Goal: Navigation & Orientation: Find specific page/section

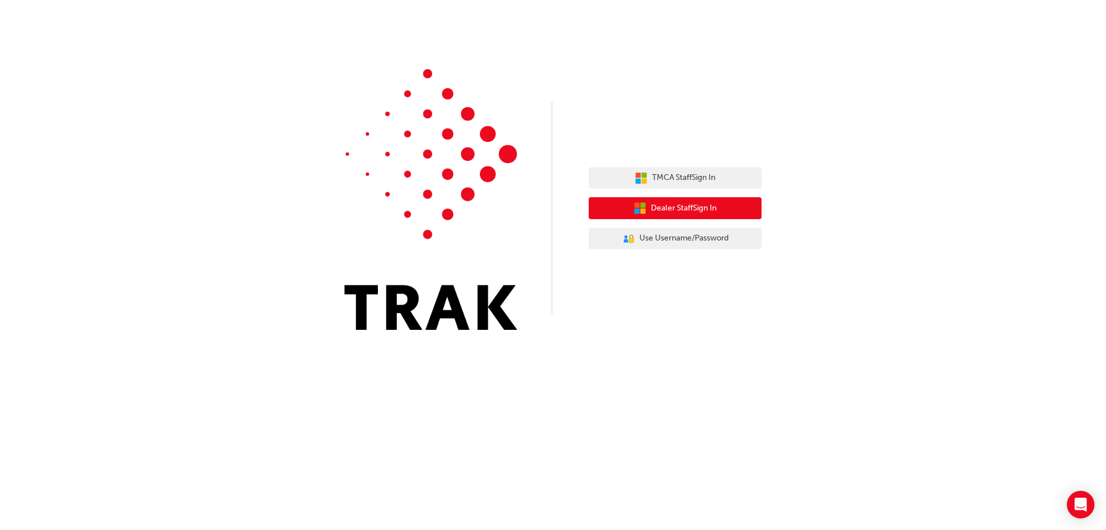
click at [679, 212] on span "Dealer Staff Sign In" at bounding box center [684, 208] width 66 height 13
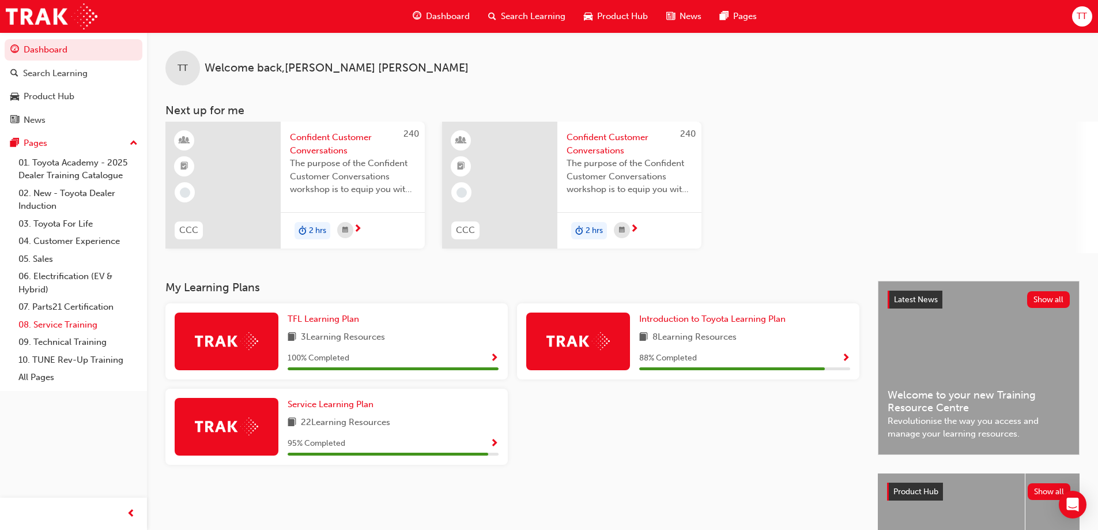
click at [75, 326] on link "08. Service Training" at bounding box center [78, 325] width 129 height 18
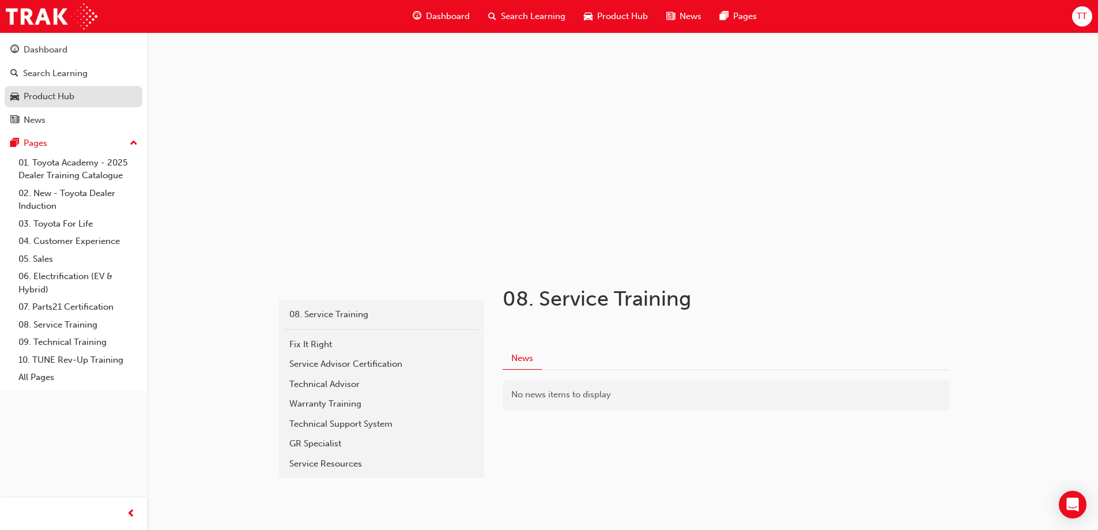
click at [70, 96] on div "Product Hub" at bounding box center [49, 96] width 51 height 13
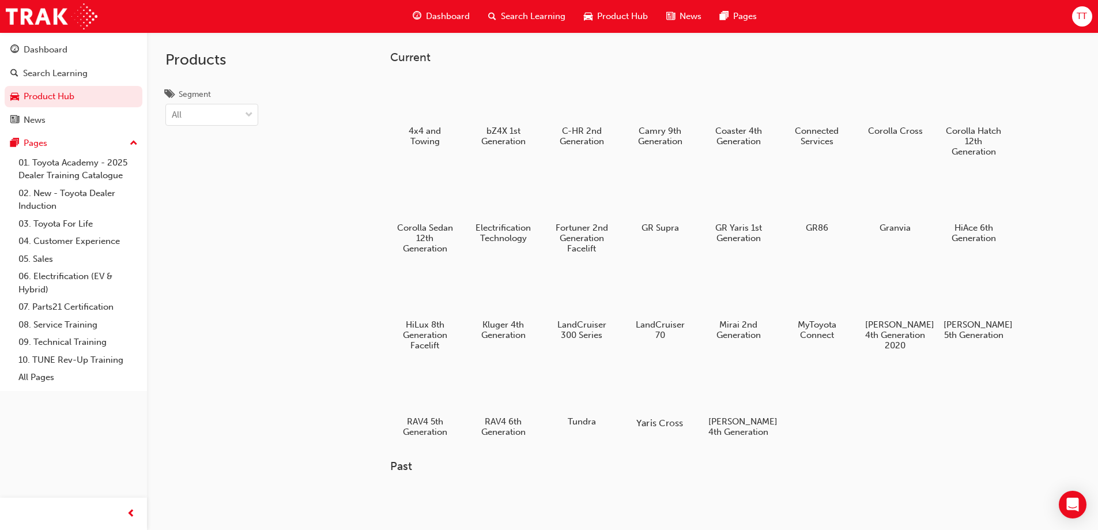
click at [671, 410] on div at bounding box center [660, 389] width 64 height 46
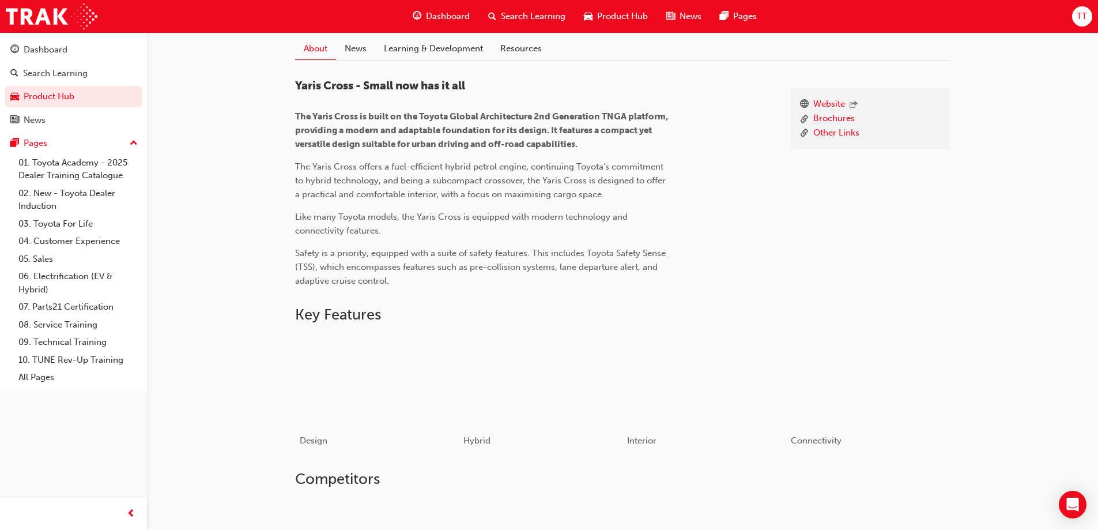
scroll to position [84, 0]
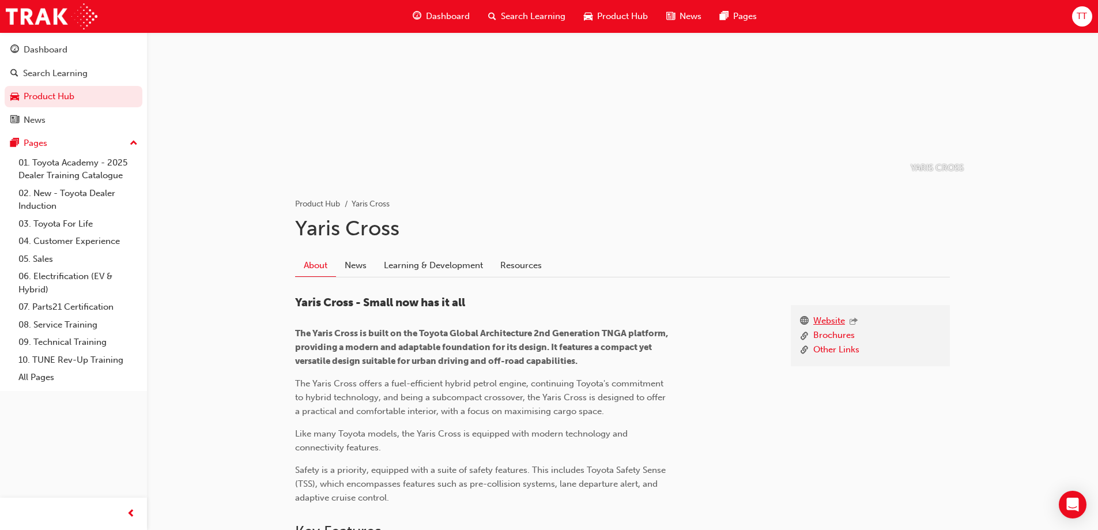
click at [829, 317] on link "Website" at bounding box center [829, 321] width 32 height 15
